Goal: Information Seeking & Learning: Check status

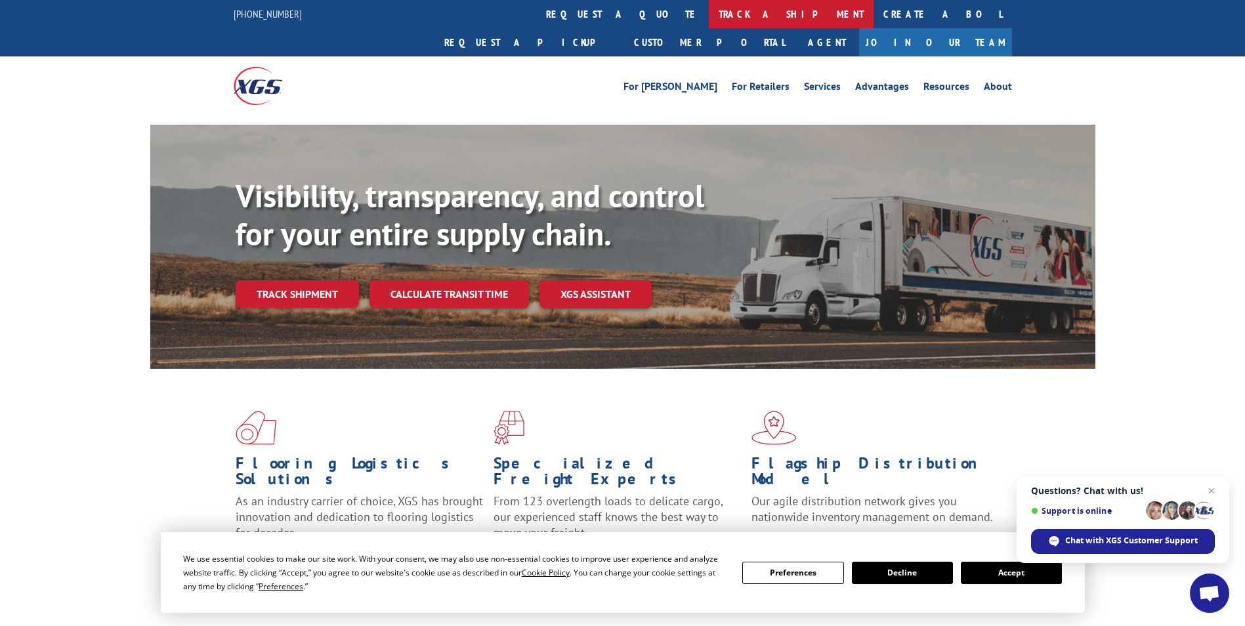
click at [709, 13] on link "track a shipment" at bounding box center [791, 14] width 165 height 28
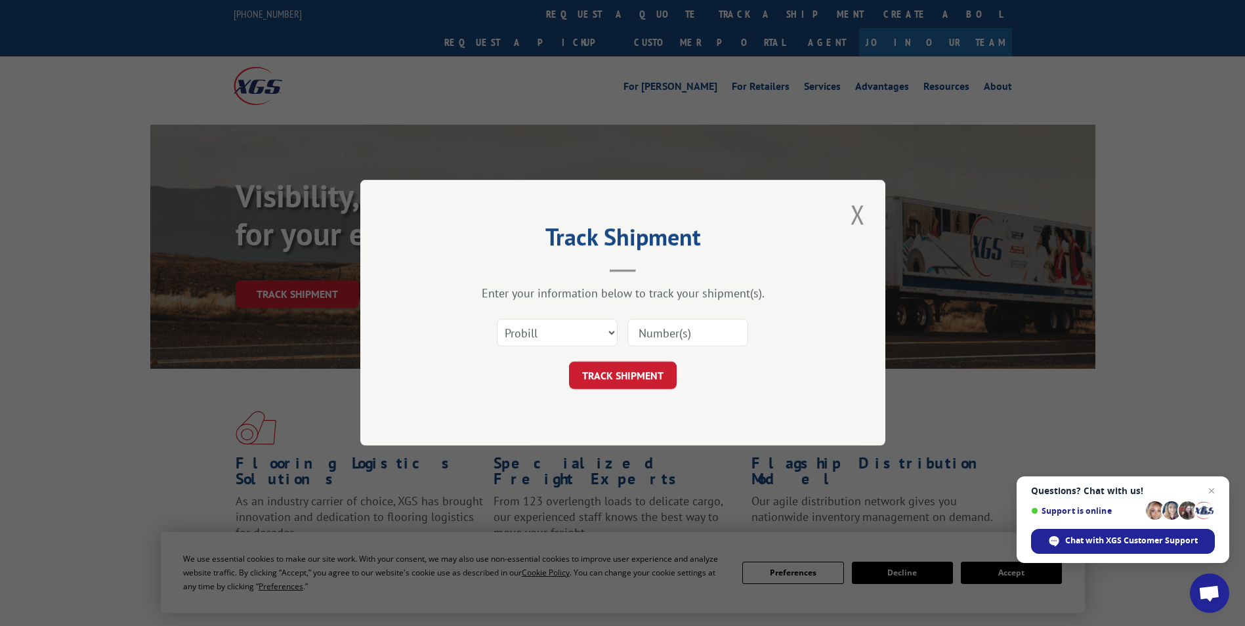
click at [652, 335] on input at bounding box center [687, 334] width 121 height 28
type input "17401641"
click at [633, 381] on button "TRACK SHIPMENT" at bounding box center [623, 376] width 108 height 28
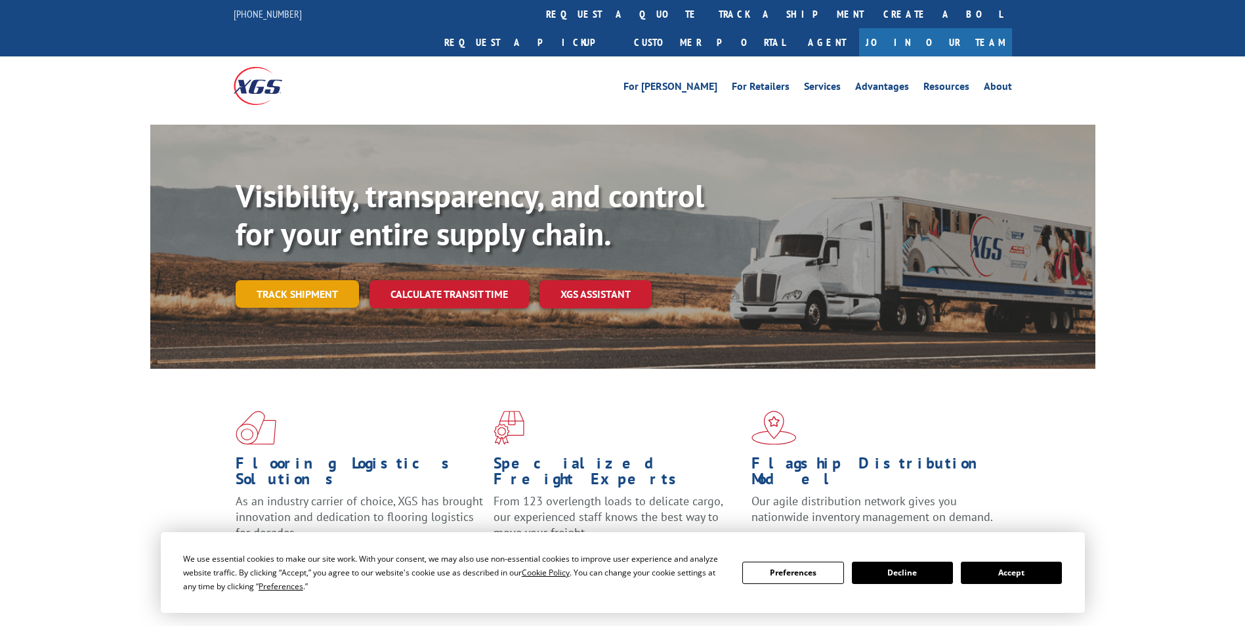
click at [295, 280] on link "Track shipment" at bounding box center [297, 294] width 123 height 28
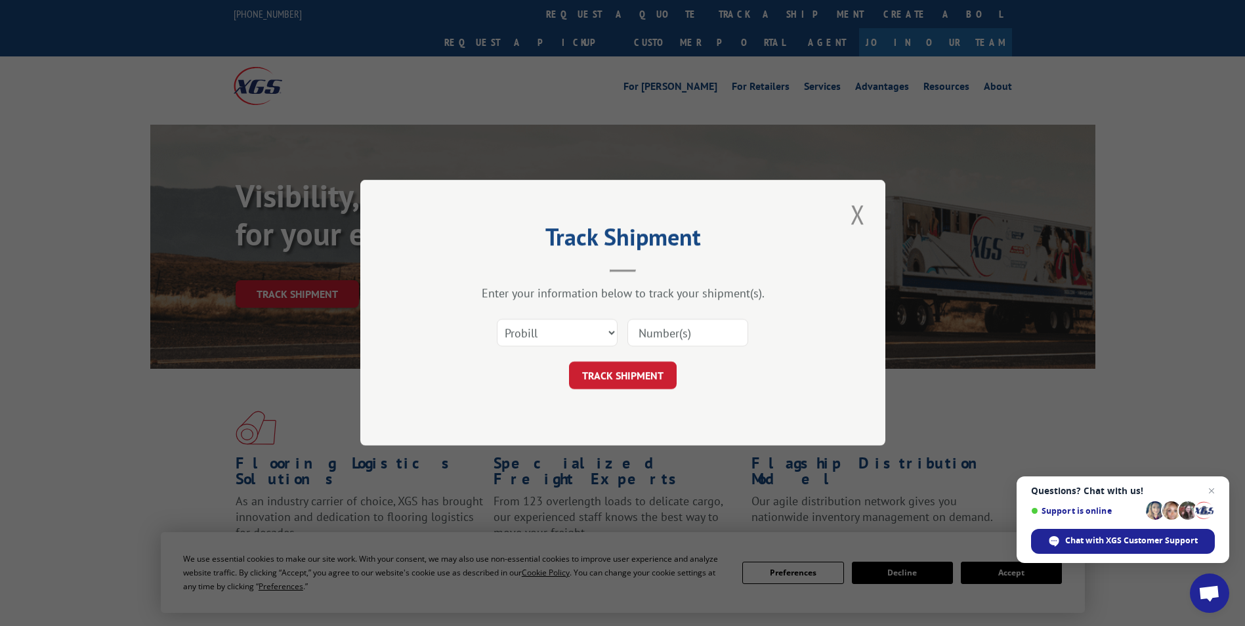
click at [648, 332] on input at bounding box center [687, 334] width 121 height 28
drag, startPoint x: 703, startPoint y: 332, endPoint x: 542, endPoint y: 328, distance: 161.5
click at [542, 328] on div "Select category... Probill BOL PO 17401641" at bounding box center [623, 333] width 394 height 43
type input "17401641"
click at [620, 370] on button "TRACK SHIPMENT" at bounding box center [623, 376] width 108 height 28
